Goal: Task Accomplishment & Management: Use online tool/utility

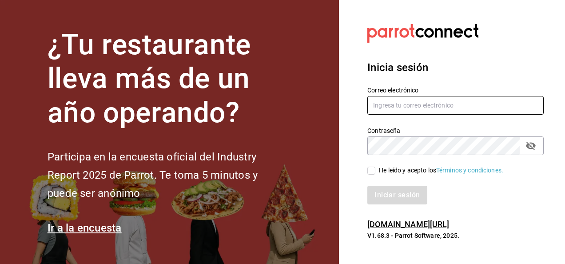
type input "[PERSON_NAME][EMAIL_ADDRESS][PERSON_NAME][DOMAIN_NAME]"
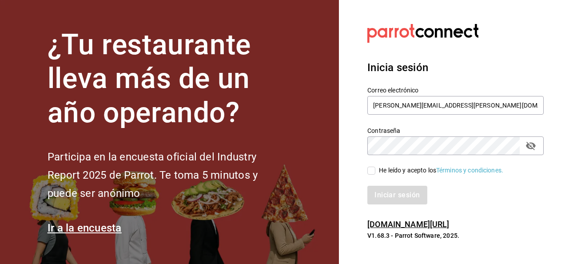
click at [370, 170] on input "He leído y acepto los Términos y condiciones." at bounding box center [371, 171] width 8 height 8
checkbox input "true"
click at [401, 198] on button "Iniciar sesión" at bounding box center [397, 195] width 60 height 19
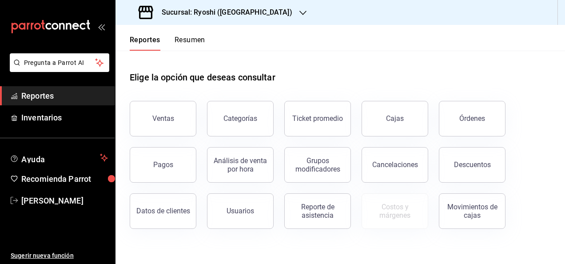
click at [299, 11] on icon "button" at bounding box center [302, 12] width 7 height 7
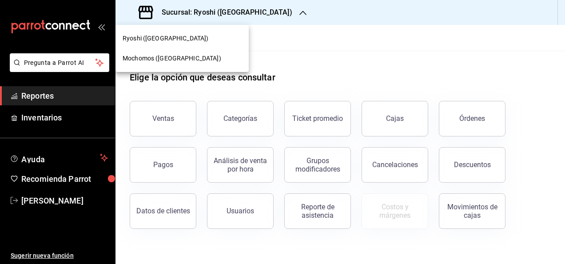
click at [155, 55] on span "Mochomos (Cancun)" at bounding box center [172, 58] width 99 height 9
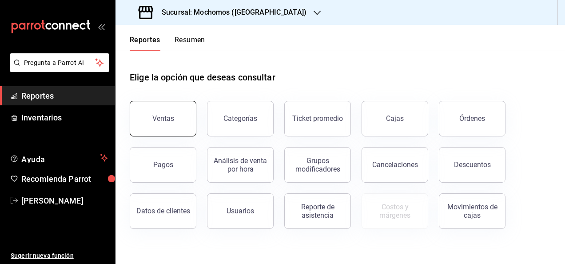
click at [162, 111] on button "Ventas" at bounding box center [163, 119] width 67 height 36
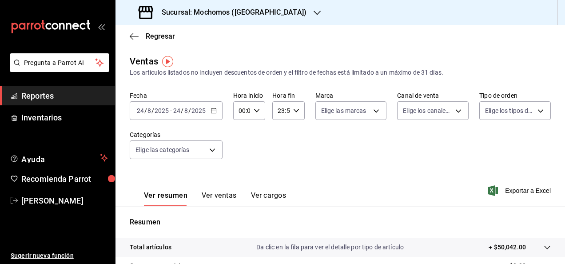
click at [159, 108] on input "2025" at bounding box center [161, 110] width 15 height 7
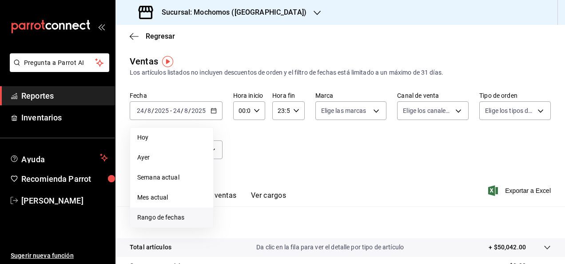
click at [157, 218] on span "Rango de fechas" at bounding box center [171, 217] width 69 height 9
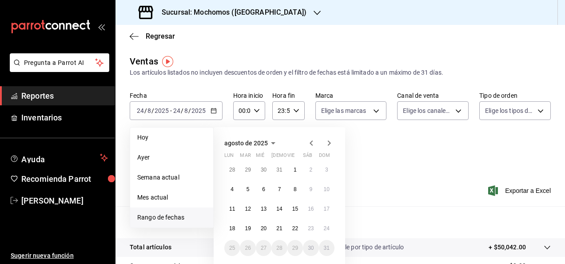
click at [157, 218] on span "Rango de fechas" at bounding box center [171, 217] width 69 height 9
click at [160, 220] on span "Rango de fechas" at bounding box center [171, 217] width 69 height 9
click at [157, 217] on span "Rango de fechas" at bounding box center [171, 217] width 69 height 9
click at [146, 214] on span "Rango de fechas" at bounding box center [171, 217] width 69 height 9
click at [232, 224] on button "18" at bounding box center [232, 228] width 16 height 16
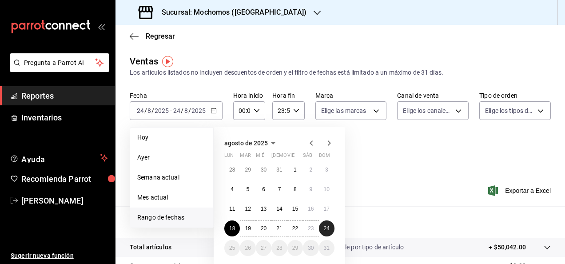
click at [330, 226] on button "24" at bounding box center [327, 228] width 16 height 16
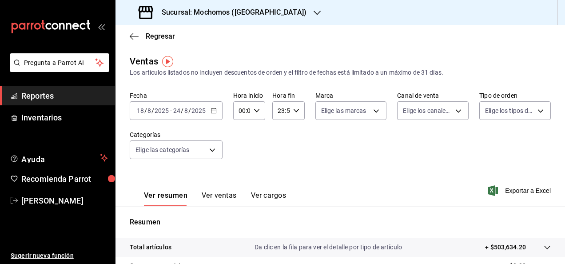
click at [254, 106] on div "00:00 Hora inicio" at bounding box center [249, 110] width 32 height 19
click at [239, 175] on span "02" at bounding box center [240, 175] width 2 height 7
type input "02:00"
click at [241, 168] on span "05" at bounding box center [240, 168] width 2 height 7
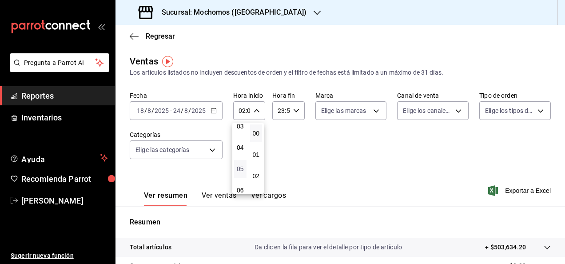
type input "05:00"
click at [360, 152] on div at bounding box center [282, 132] width 565 height 264
click at [393, 166] on div "Fecha 2025-08-18 18 / 8 / 2025 - 2025-08-24 24 / 8 / 2025 Hora inicio 05:00 Hor…" at bounding box center [340, 130] width 421 height 78
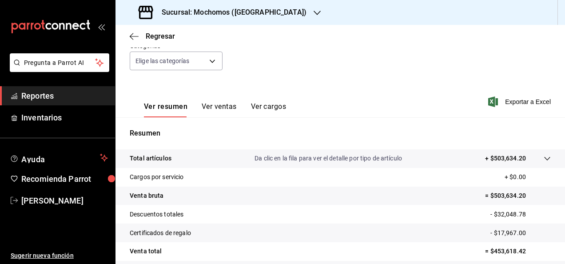
scroll to position [107, 0]
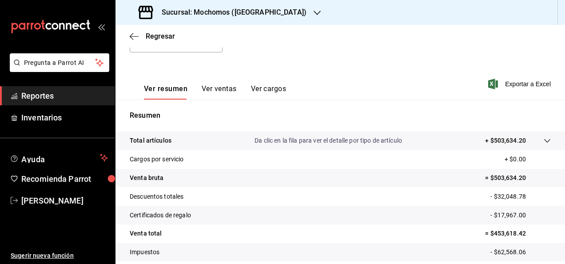
click at [263, 8] on div "Sucursal: Mochomos (Cancun)" at bounding box center [224, 12] width 202 height 25
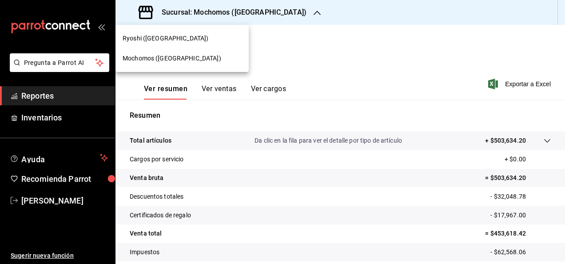
click at [143, 55] on span "Mochomos (Cancun)" at bounding box center [172, 58] width 99 height 9
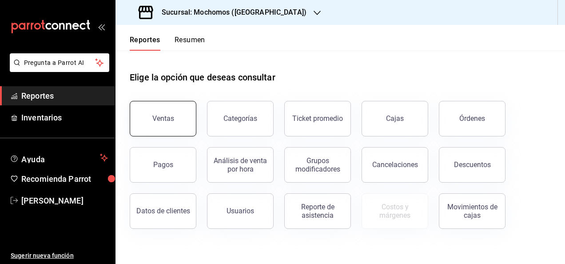
click at [170, 114] on button "Ventas" at bounding box center [163, 119] width 67 height 36
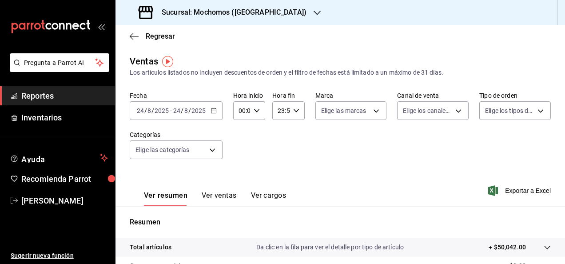
click at [151, 114] on span "/" at bounding box center [152, 110] width 3 height 7
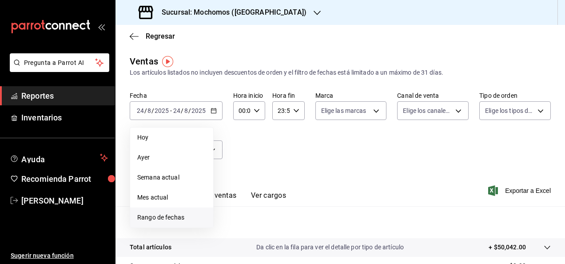
click at [151, 217] on span "Rango de fechas" at bounding box center [171, 217] width 69 height 9
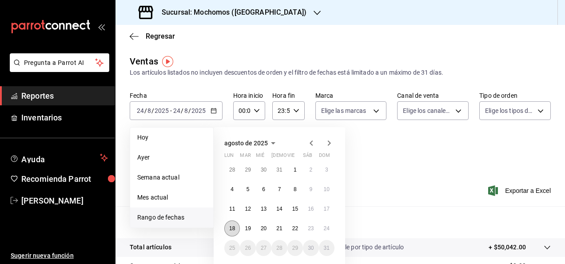
click at [232, 222] on button "18" at bounding box center [232, 228] width 16 height 16
click at [330, 228] on button "24" at bounding box center [327, 228] width 16 height 16
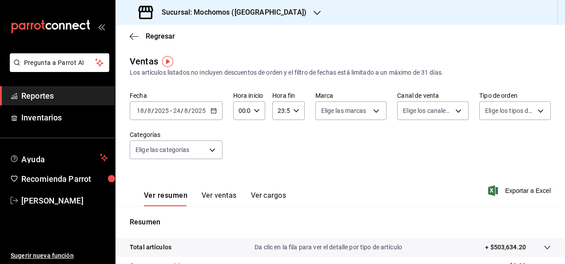
click at [239, 107] on input "00:00" at bounding box center [241, 111] width 17 height 18
click at [240, 171] on button "02" at bounding box center [240, 176] width 12 height 18
type input "02:00"
click at [242, 165] on button "05" at bounding box center [240, 169] width 12 height 18
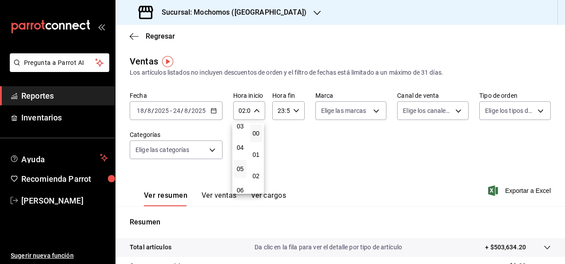
type input "05:00"
click at [259, 112] on div at bounding box center [282, 132] width 565 height 264
click at [259, 112] on div "05:00 Hora inicio" at bounding box center [249, 110] width 32 height 19
click at [296, 172] on div at bounding box center [282, 132] width 565 height 264
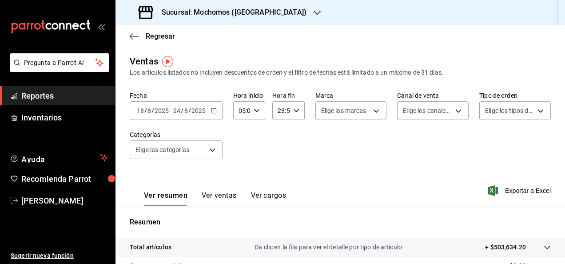
click at [369, 183] on div "Ver resumen Ver ventas Ver cargos Exportar a Excel" at bounding box center [339, 188] width 449 height 36
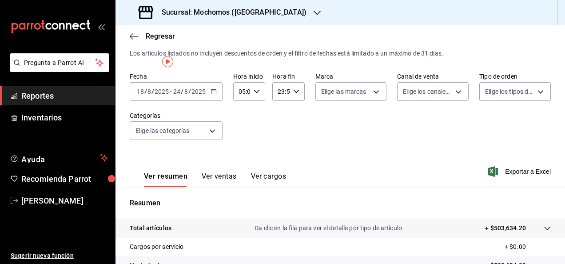
scroll to position [0, 0]
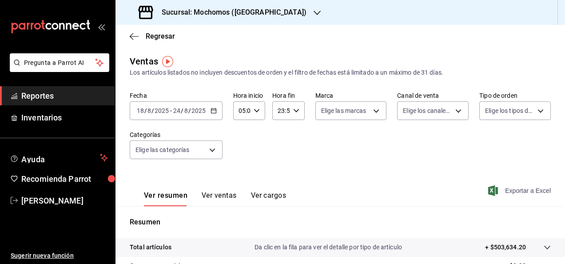
click at [504, 188] on span "Exportar a Excel" at bounding box center [520, 190] width 61 height 11
click at [264, 13] on div "Sucursal: Mochomos (Cancun)" at bounding box center [224, 12] width 202 height 25
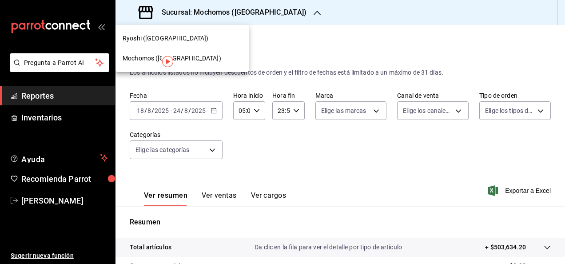
click at [145, 39] on span "Ryoshi (Cancun)" at bounding box center [166, 38] width 86 height 9
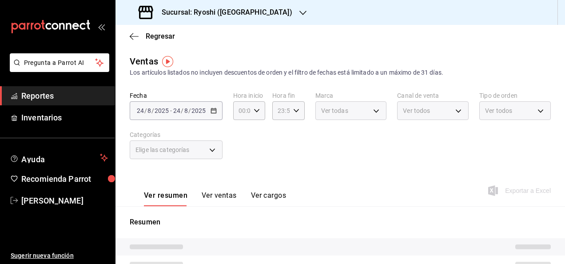
type input "05:00"
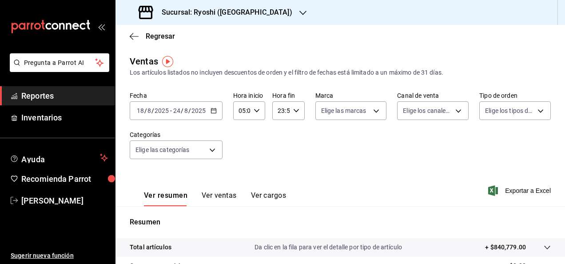
click at [144, 108] on span "/" at bounding box center [145, 110] width 3 height 7
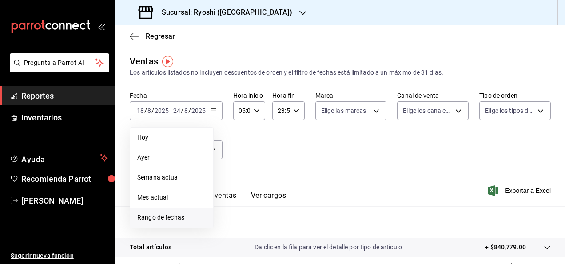
click at [158, 213] on span "Rango de fechas" at bounding box center [171, 217] width 69 height 9
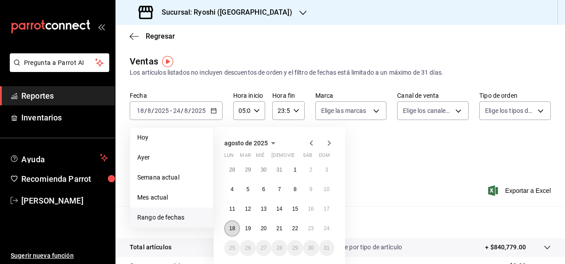
click at [234, 229] on abbr "18" at bounding box center [232, 228] width 6 height 6
click at [327, 229] on abbr "24" at bounding box center [327, 228] width 6 height 6
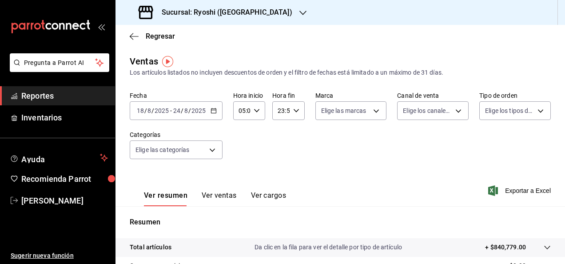
click at [441, 187] on div "Ver resumen Ver ventas Ver cargos Exportar a Excel" at bounding box center [339, 188] width 449 height 36
click at [508, 192] on span "Exportar a Excel" at bounding box center [520, 190] width 61 height 11
